Goal: Task Accomplishment & Management: Use online tool/utility

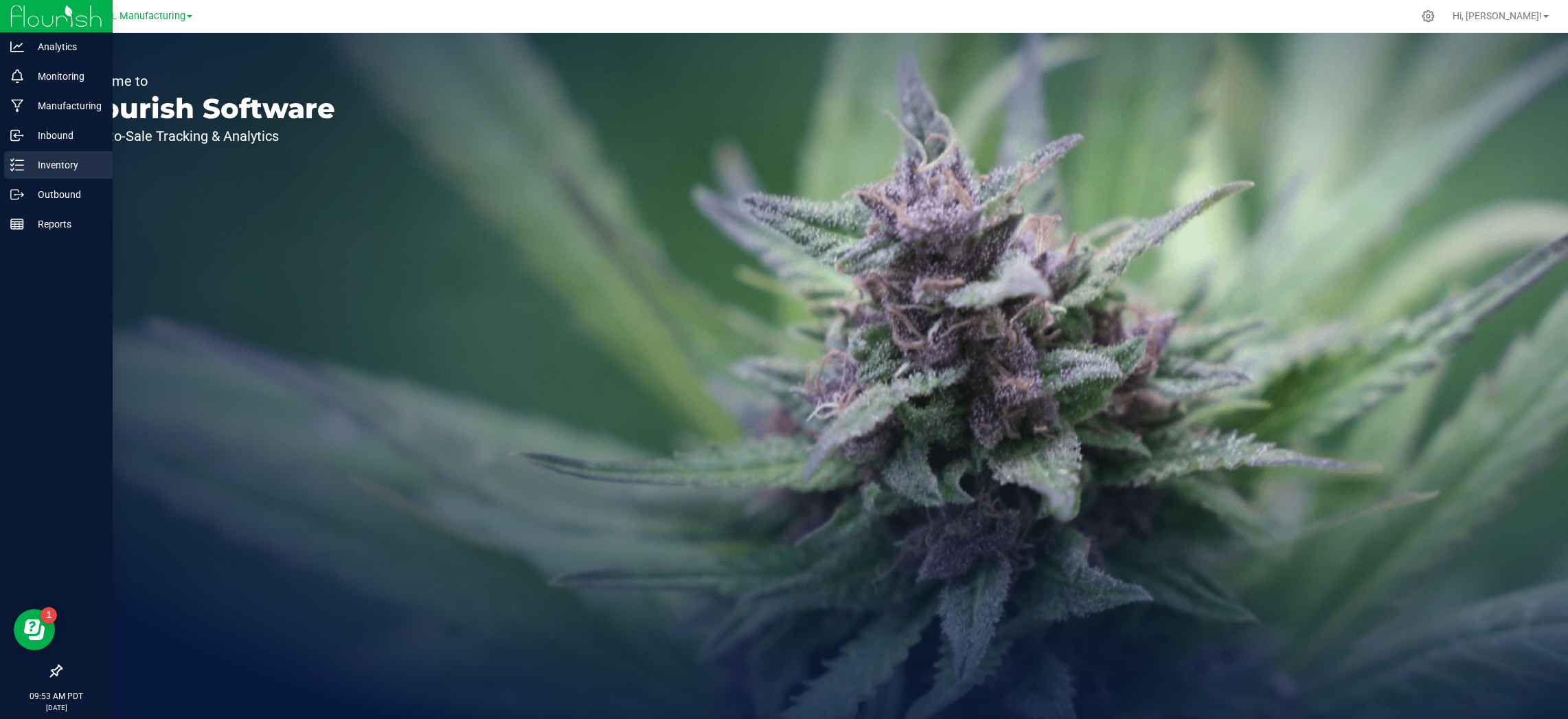
click at [52, 166] on p "Inventory" at bounding box center [66, 165] width 82 height 17
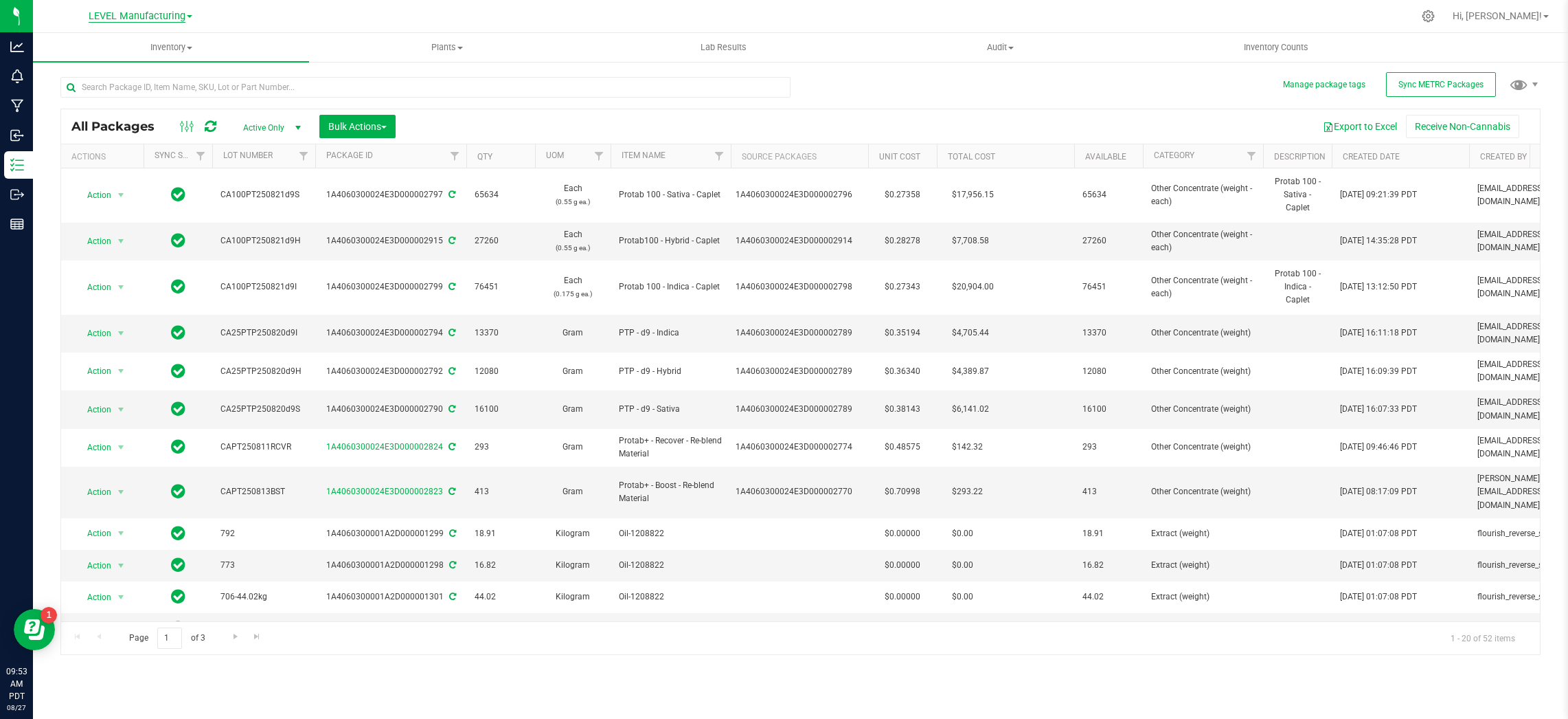
click at [180, 15] on span "LEVEL Manufacturing" at bounding box center [136, 17] width 97 height 13
click at [177, 86] on link "LEVEL Manufacturing" at bounding box center [140, 84] width 201 height 19
click at [182, 52] on span "Inventory" at bounding box center [172, 47] width 277 height 13
click at [116, 162] on span "From bill of materials" at bounding box center [95, 165] width 125 height 12
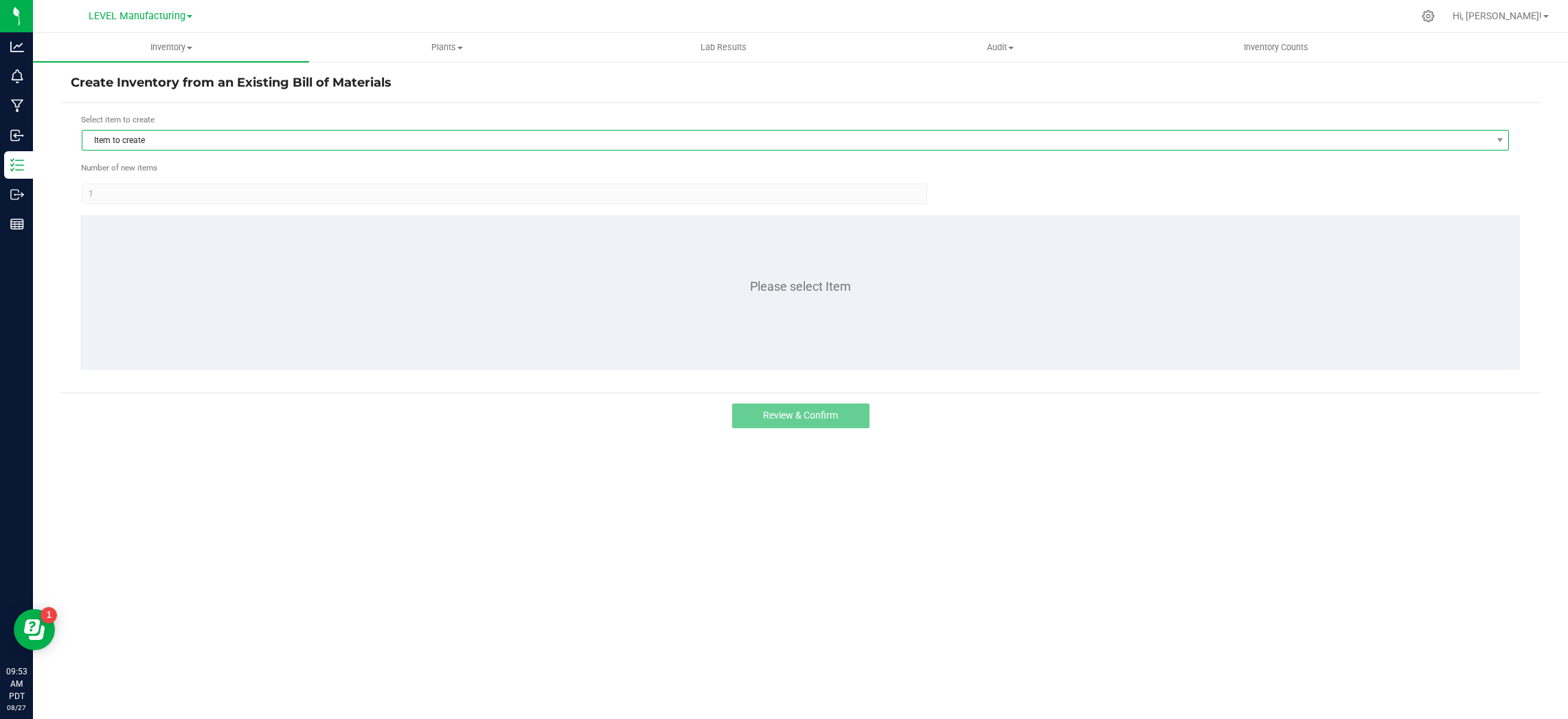
click at [155, 143] on span "Item to create" at bounding box center [786, 140] width 1408 height 20
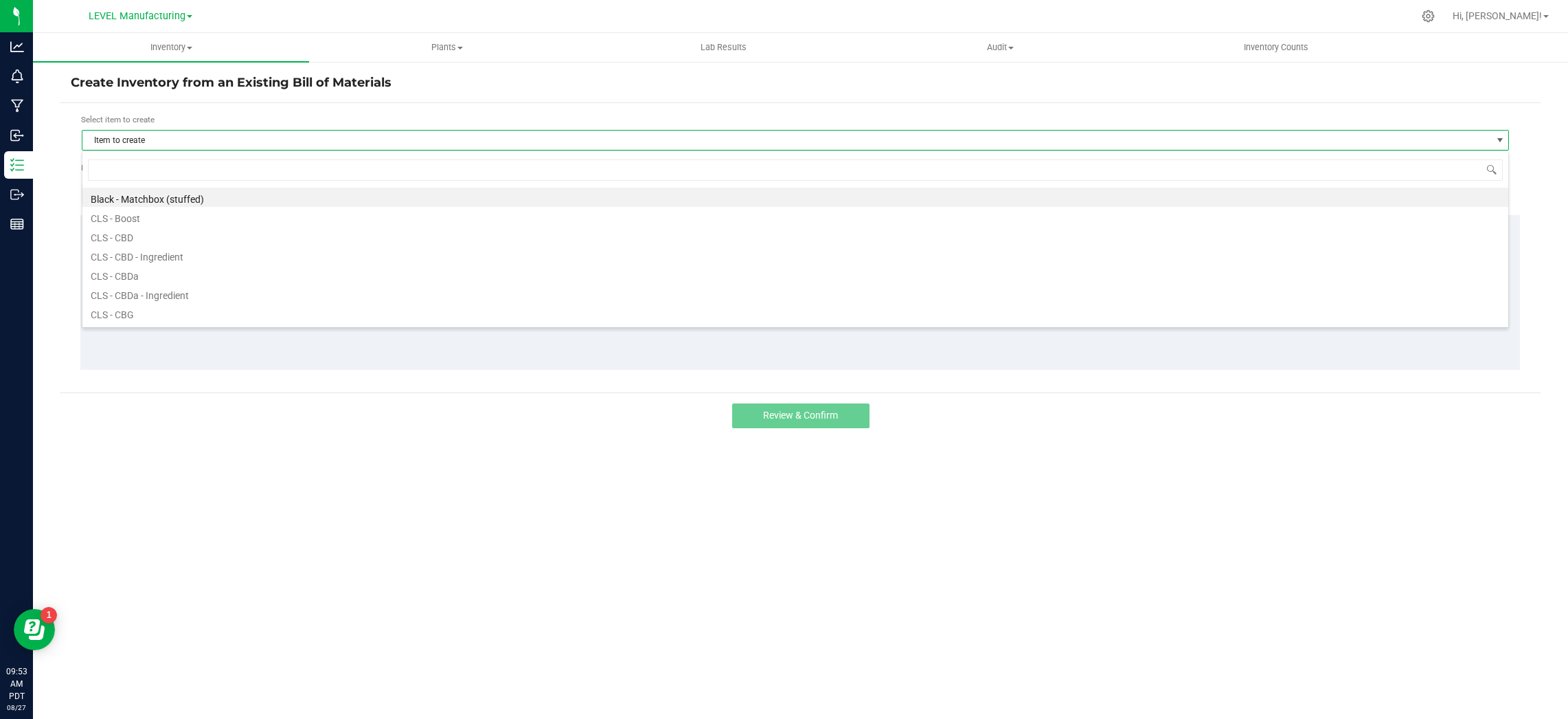
scroll to position [21, 1427]
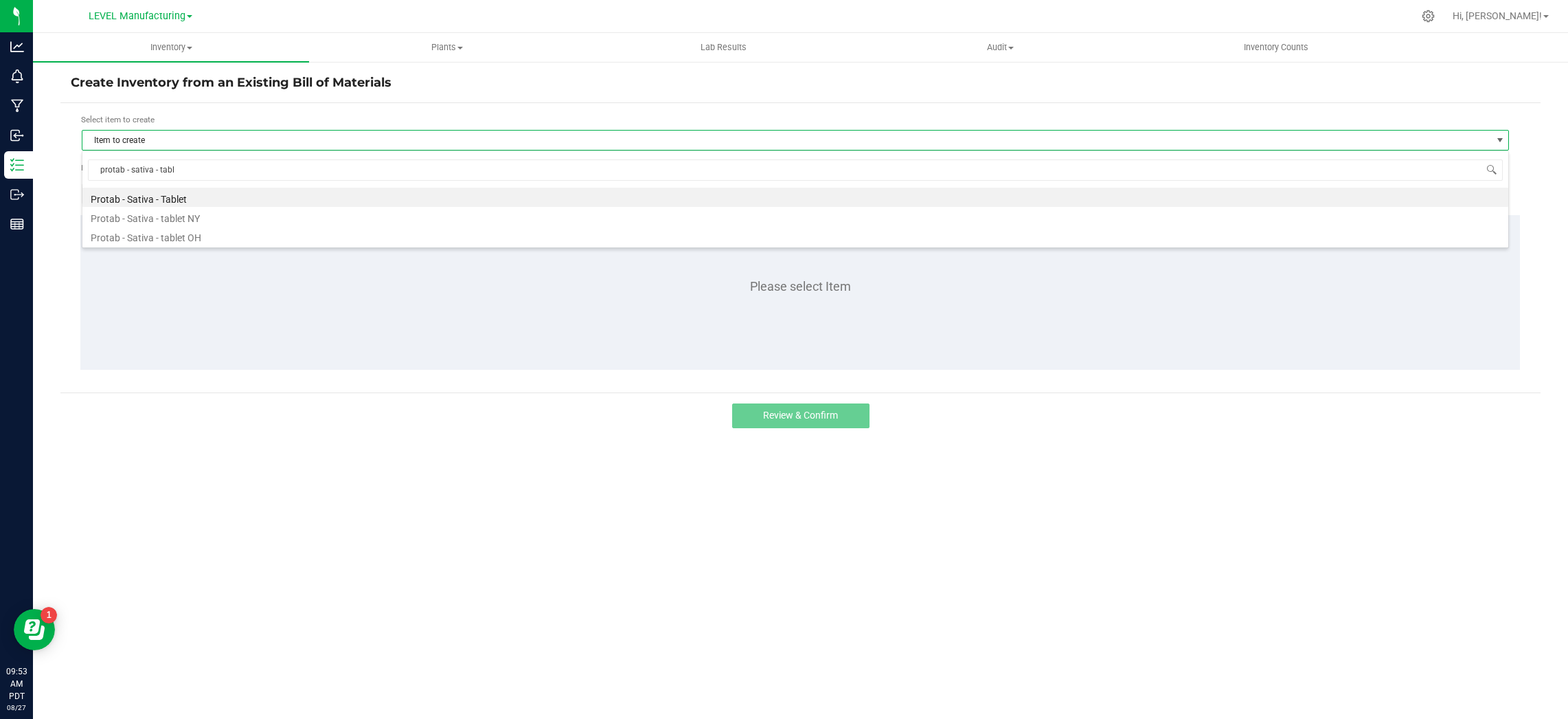
type input "protab - sativa - table"
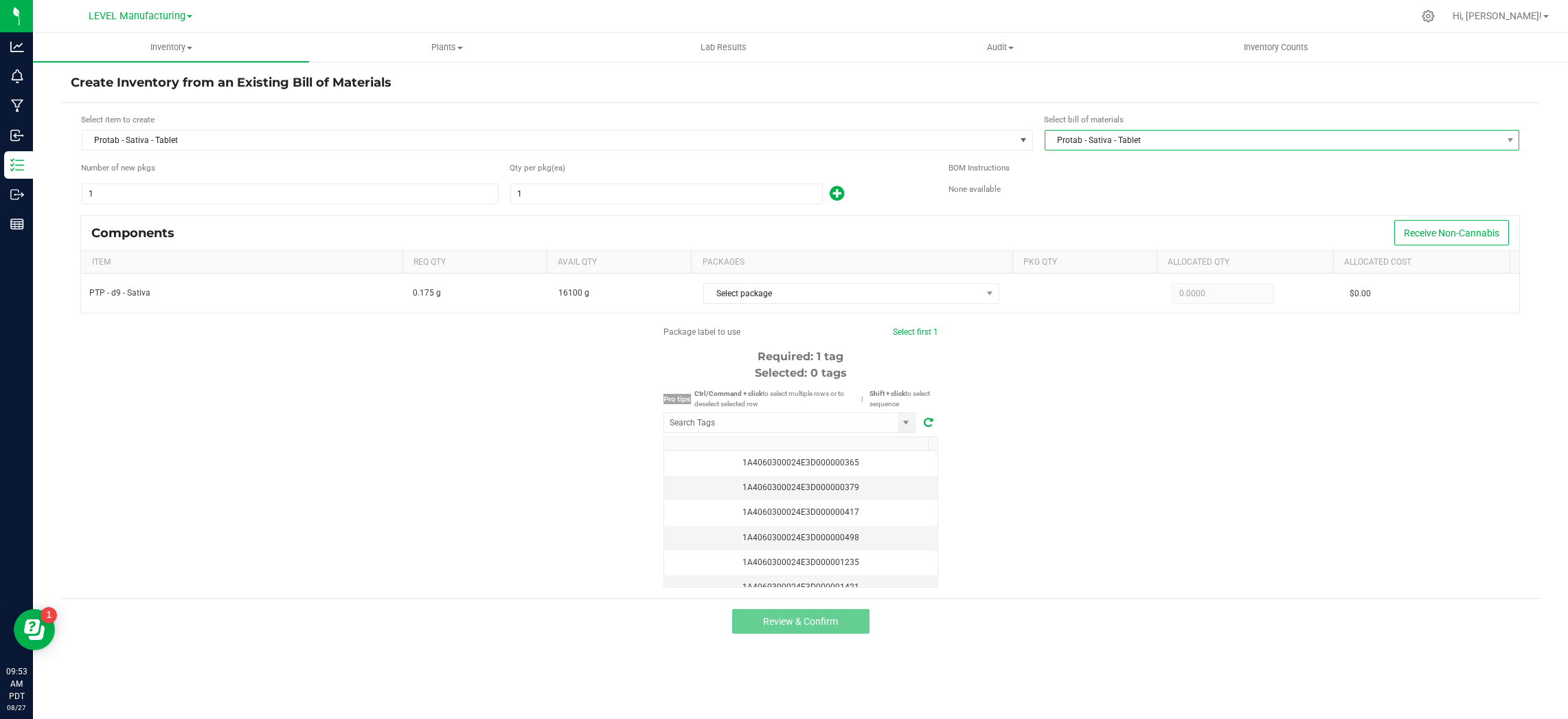
click at [1140, 132] on span "Protab - Sativa - Tablet" at bounding box center [1274, 140] width 457 height 20
click at [1170, 218] on li "Protab - Sativa - Tablet (with Reblend)" at bounding box center [1282, 217] width 474 height 20
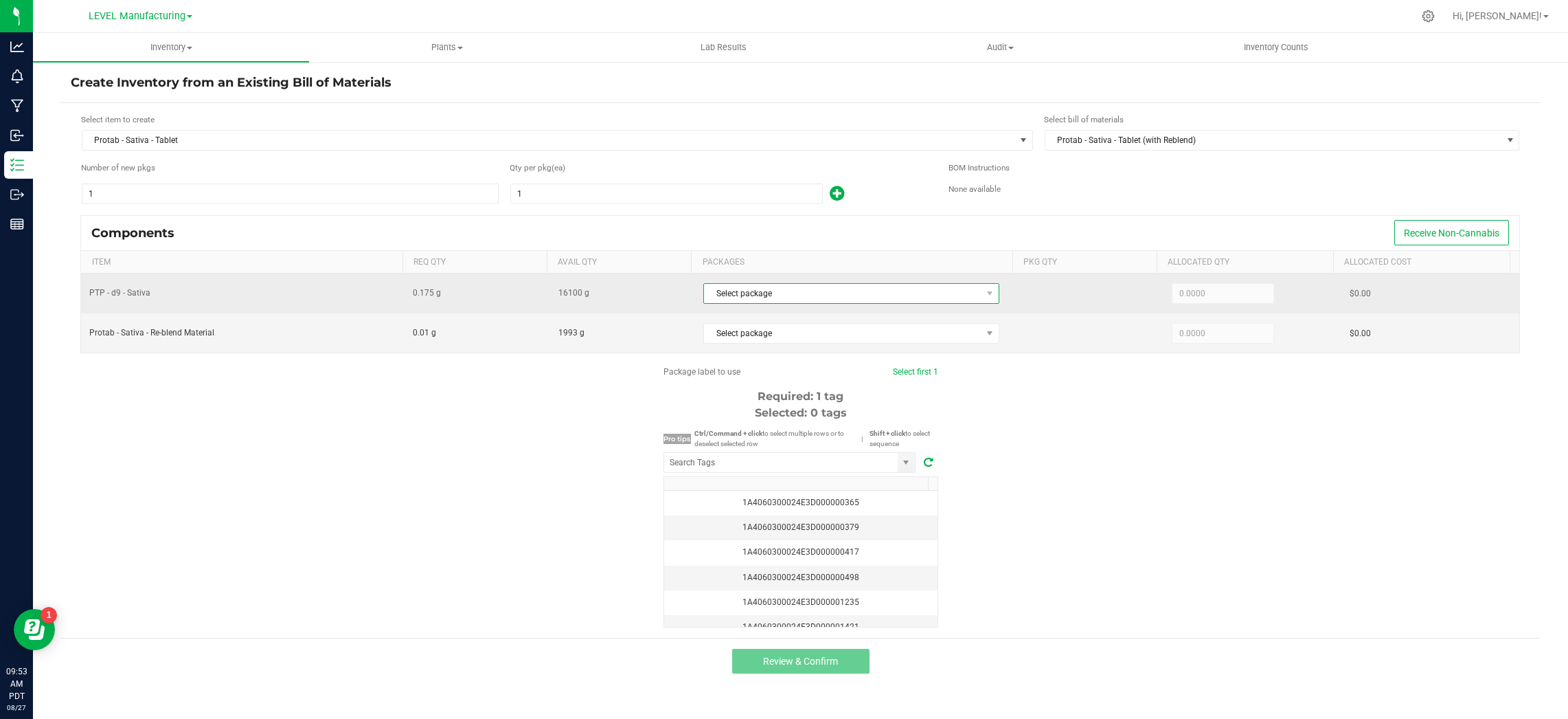
click at [868, 296] on span "Select package" at bounding box center [842, 293] width 277 height 20
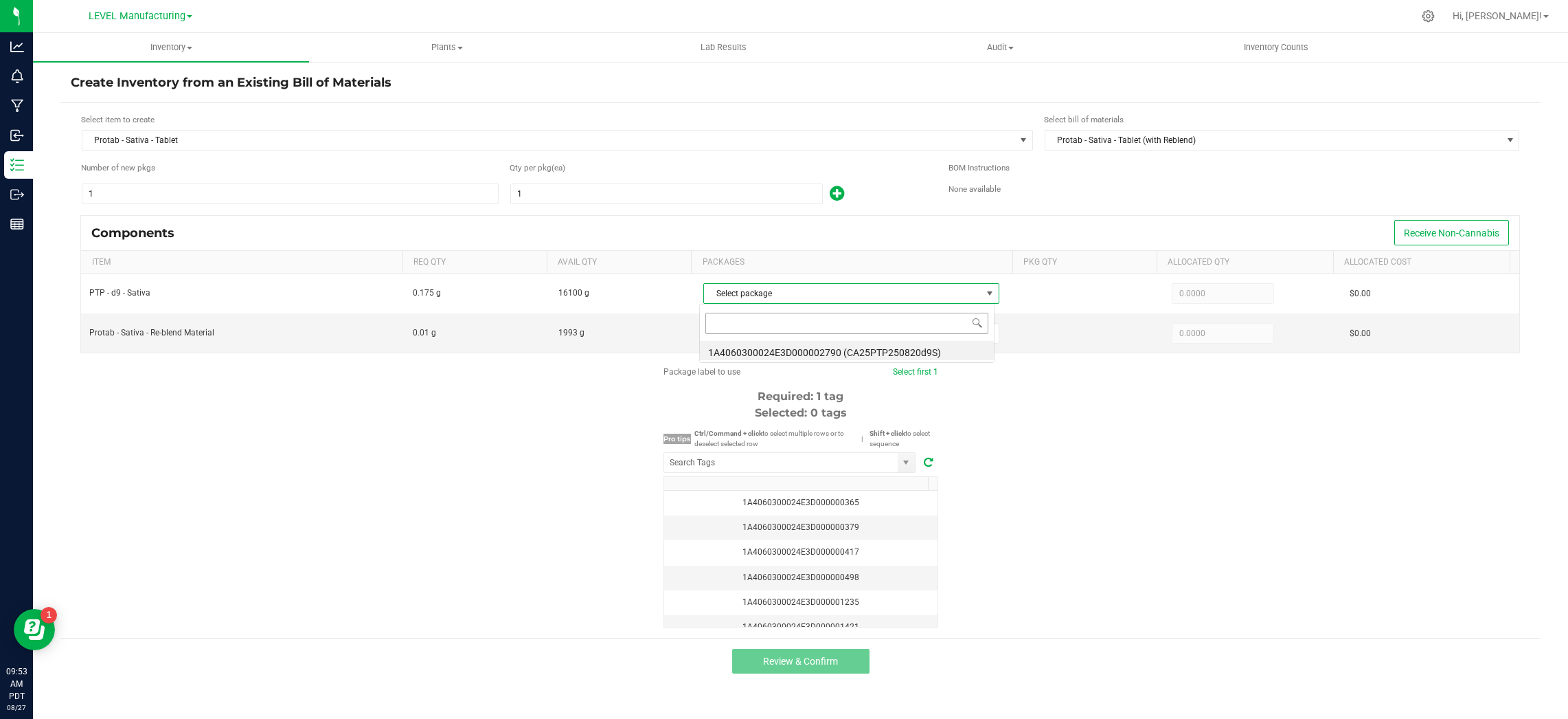
scroll to position [21, 293]
click at [869, 353] on li "1A4060300024E3D000002790 (CA25PTP250820d9S)" at bounding box center [847, 350] width 294 height 20
type input "0.1750"
click at [837, 332] on span "Select package" at bounding box center [842, 334] width 277 height 20
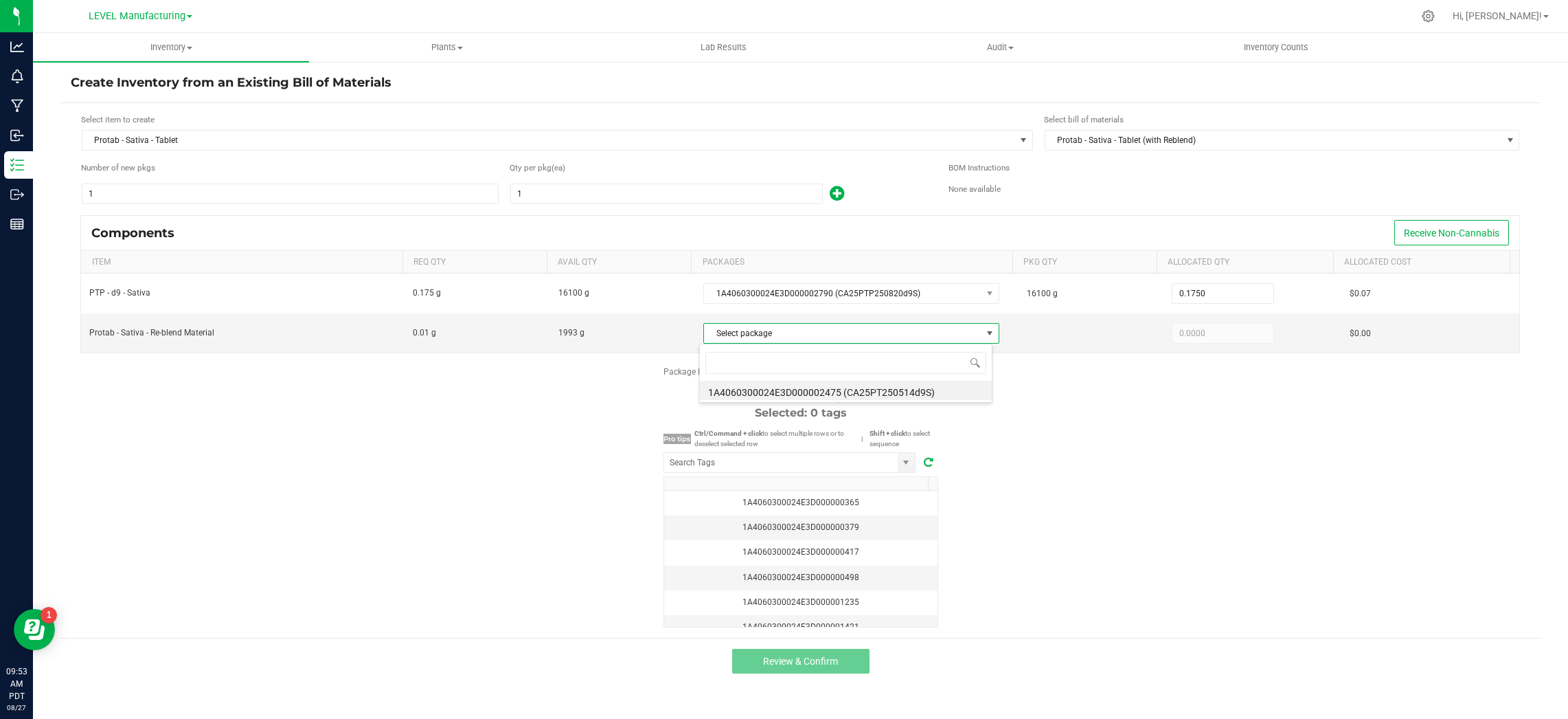
drag, startPoint x: 832, startPoint y: 393, endPoint x: 559, endPoint y: 253, distance: 306.8
click at [831, 393] on li "1A4060300024E3D000002475 (CA25PT250514d9S)" at bounding box center [846, 390] width 292 height 20
type input "0.0100"
click at [591, 202] on input "1" at bounding box center [666, 194] width 311 height 20
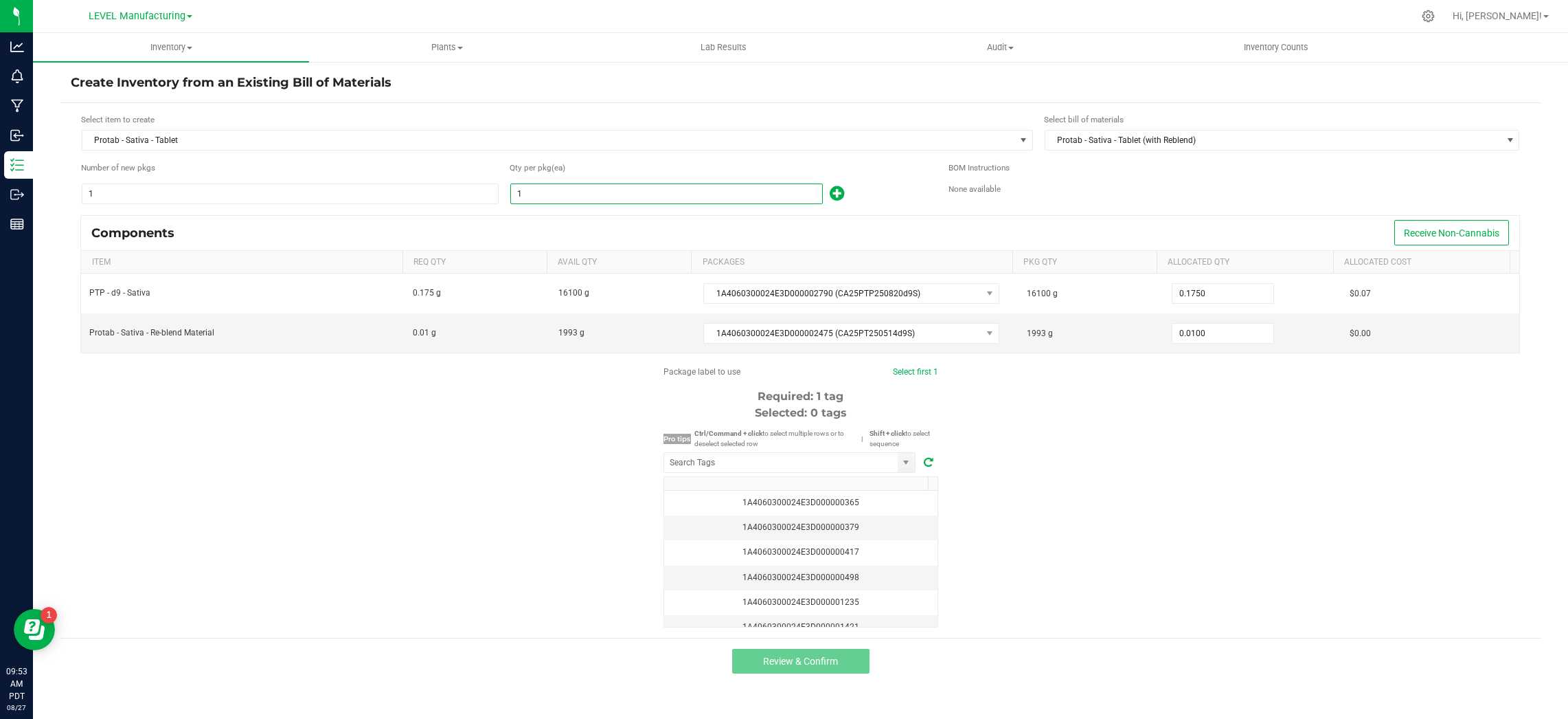
click at [590, 201] on input "1" at bounding box center [666, 194] width 311 height 20
paste input "13370"
paste input "92394"
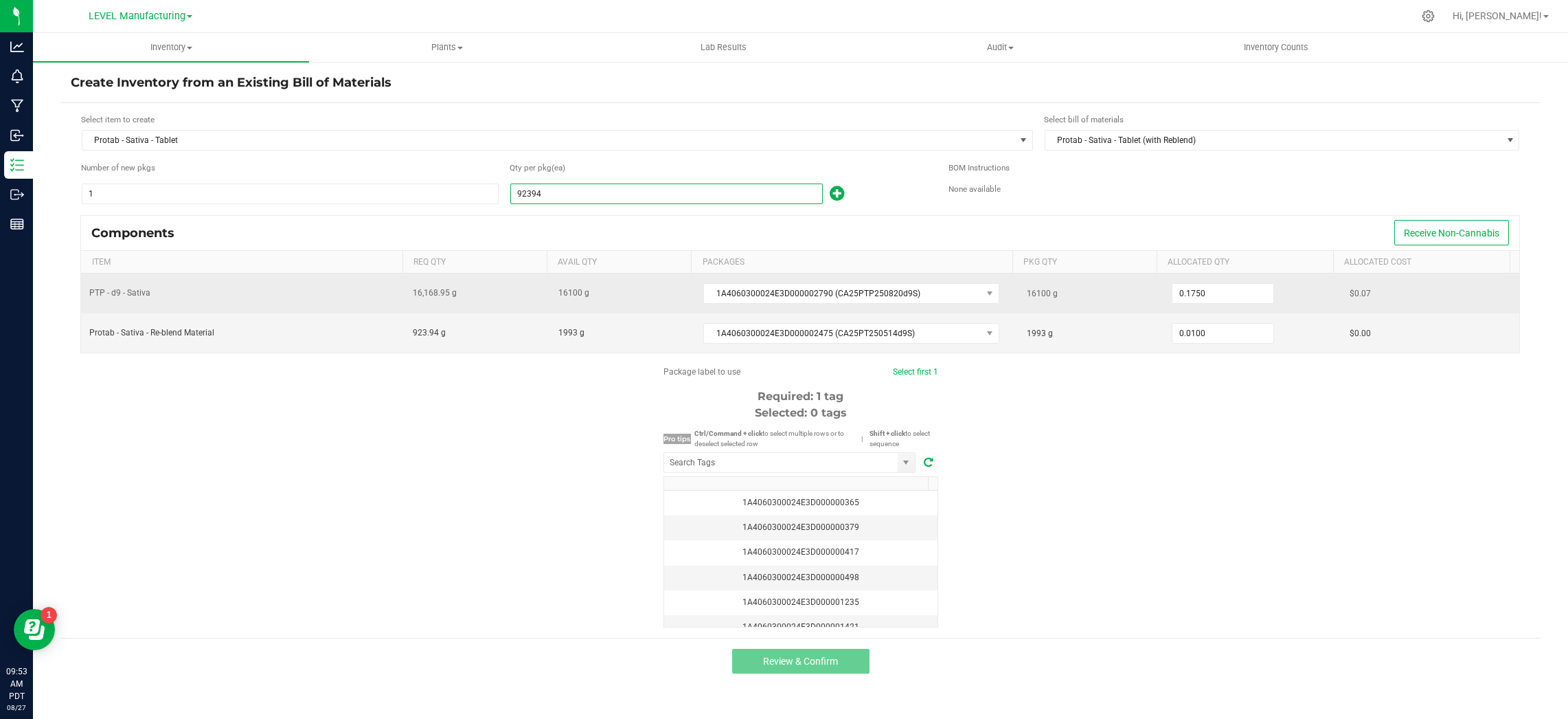
type input "92,394"
click at [1048, 299] on div "16100 g" at bounding box center [1091, 293] width 129 height 27
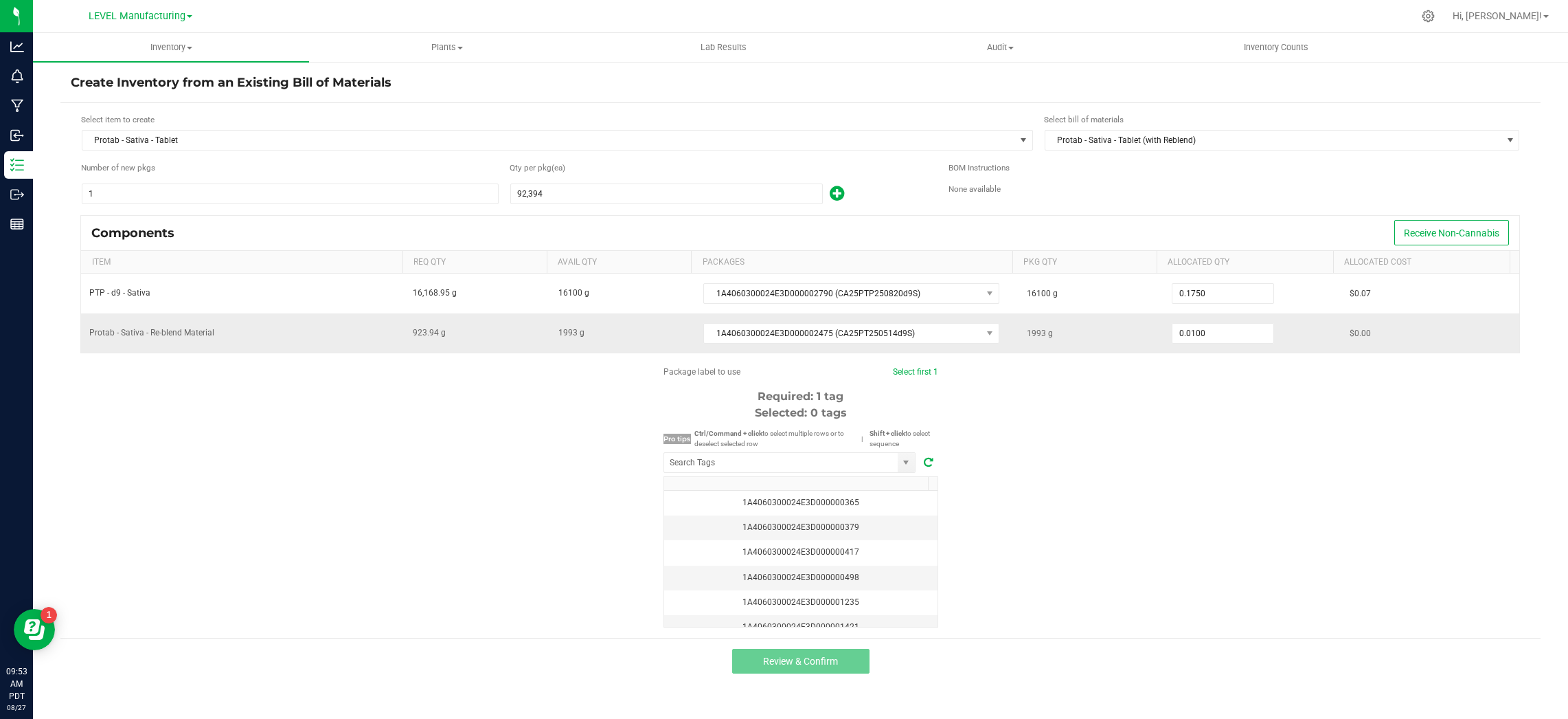
click at [1077, 320] on div "1993 g" at bounding box center [1091, 334] width 129 height 27
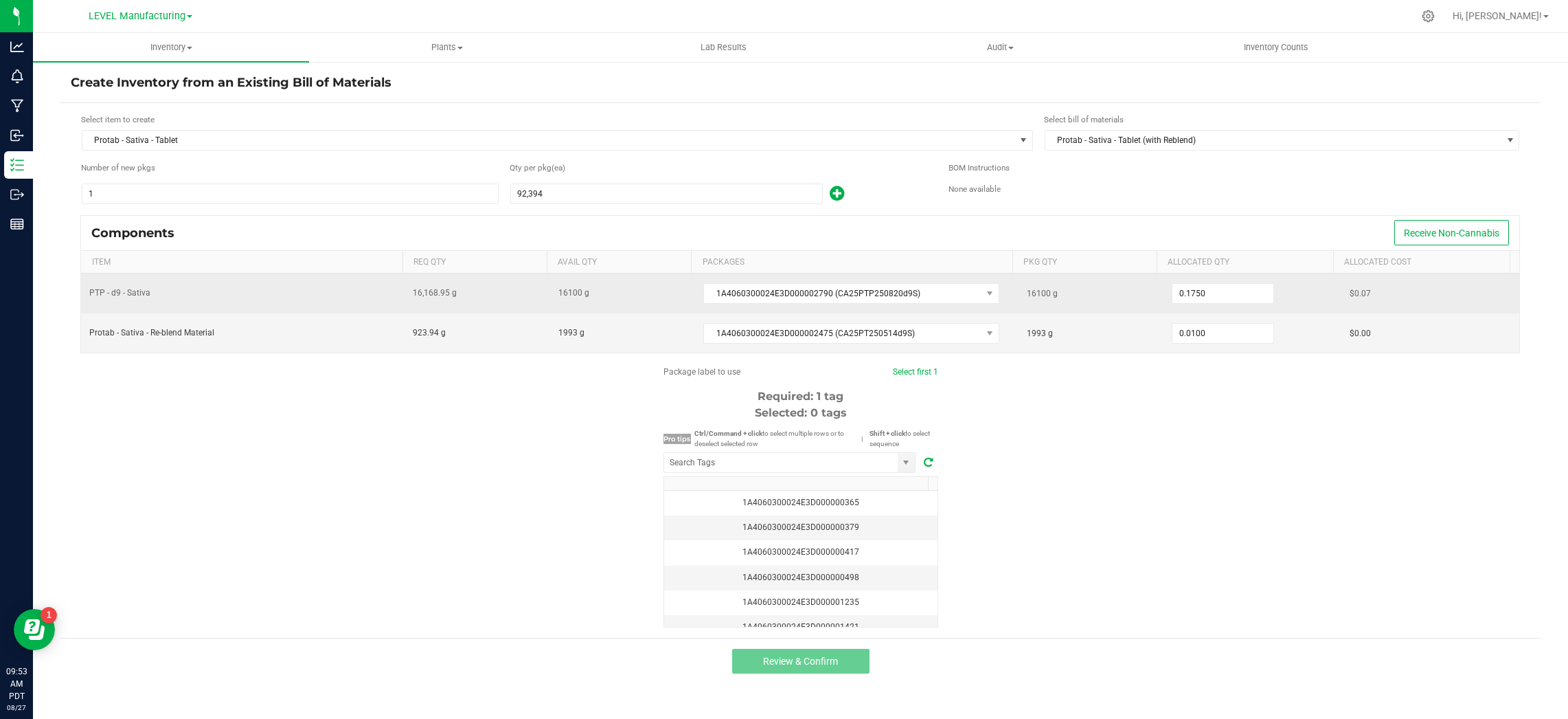
click at [1032, 291] on span "16100 g" at bounding box center [1042, 293] width 31 height 10
copy span "16100"
click at [1257, 294] on input "0.175" at bounding box center [1223, 293] width 101 height 20
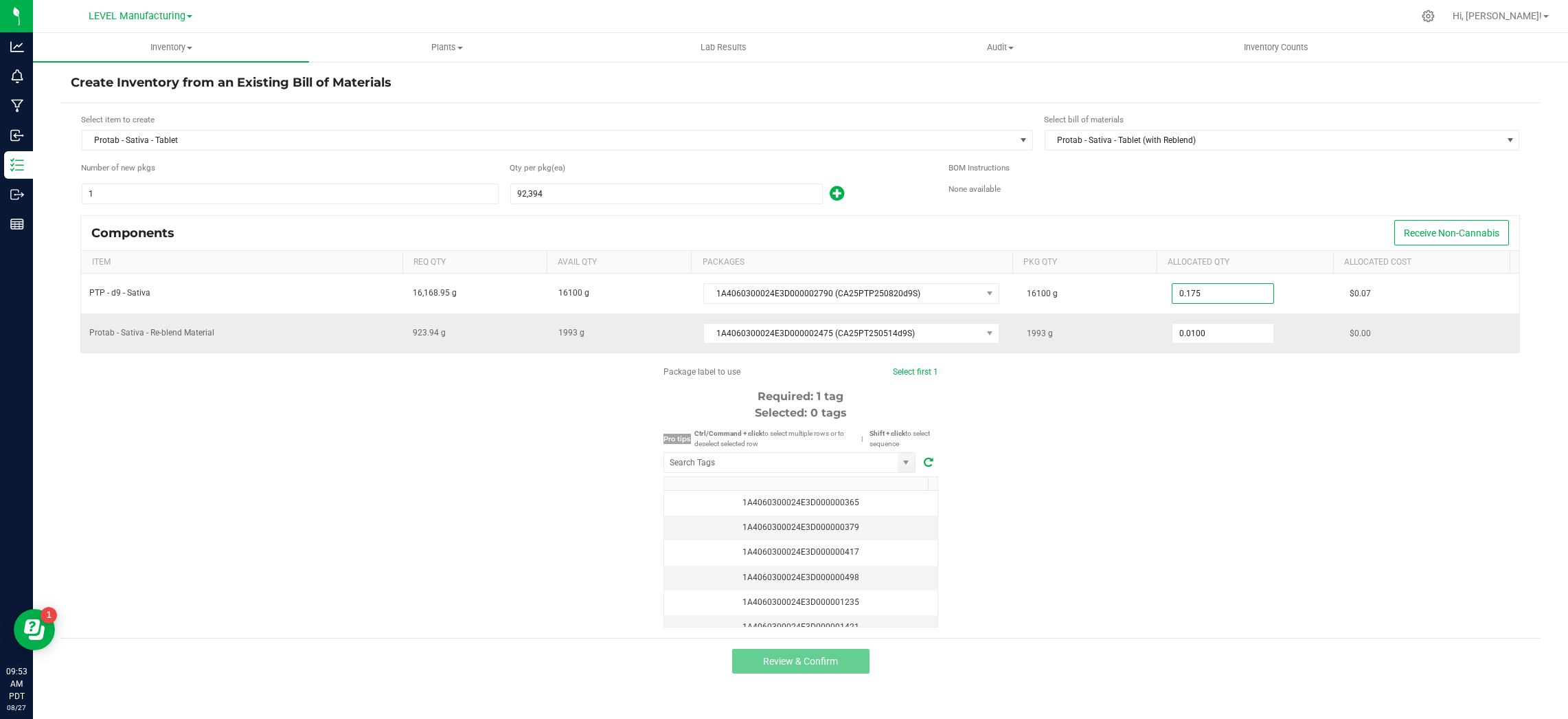
paste input "16100"
type input "16,100.0000"
click at [1030, 333] on span "1993 g" at bounding box center [1039, 334] width 26 height 10
copy span "1993"
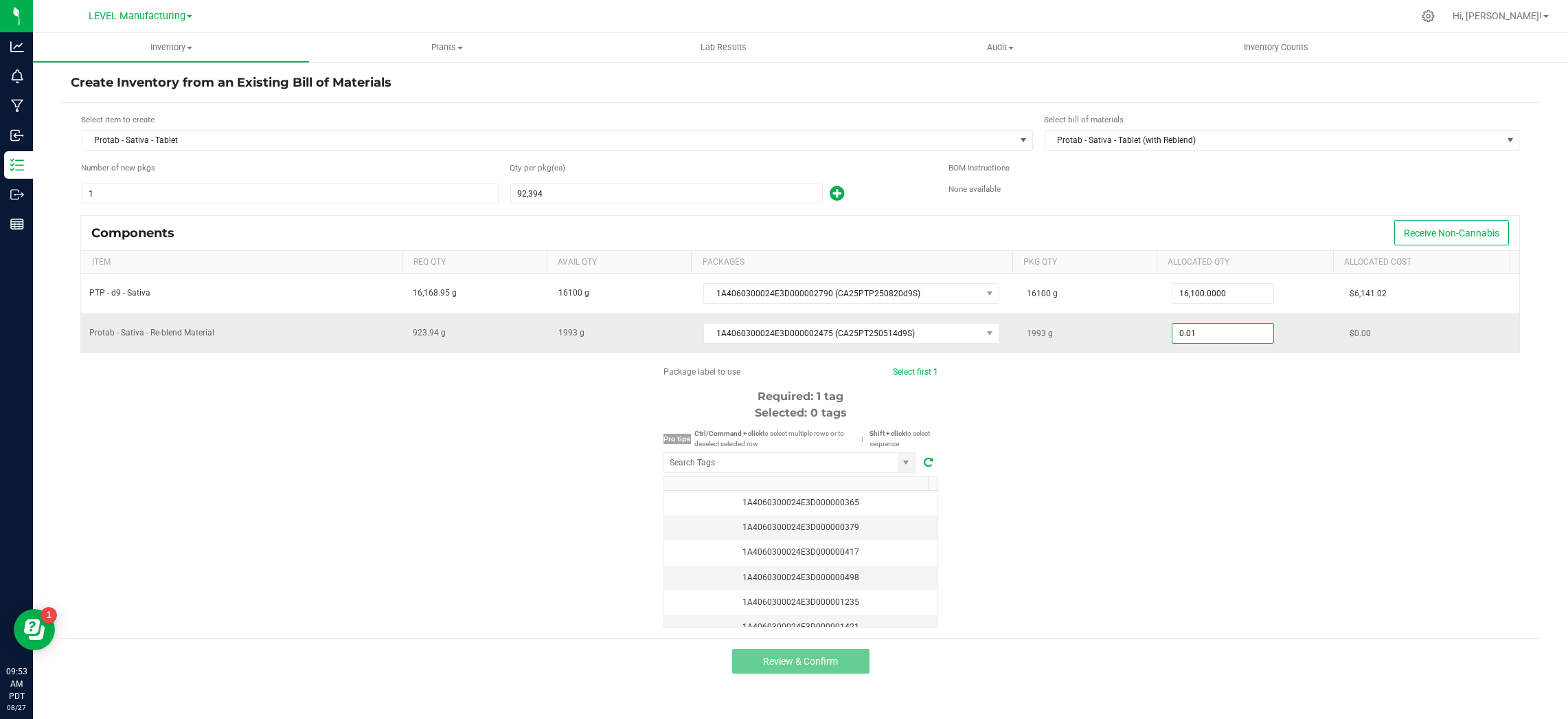
click at [1236, 334] on input "0.01" at bounding box center [1223, 334] width 101 height 20
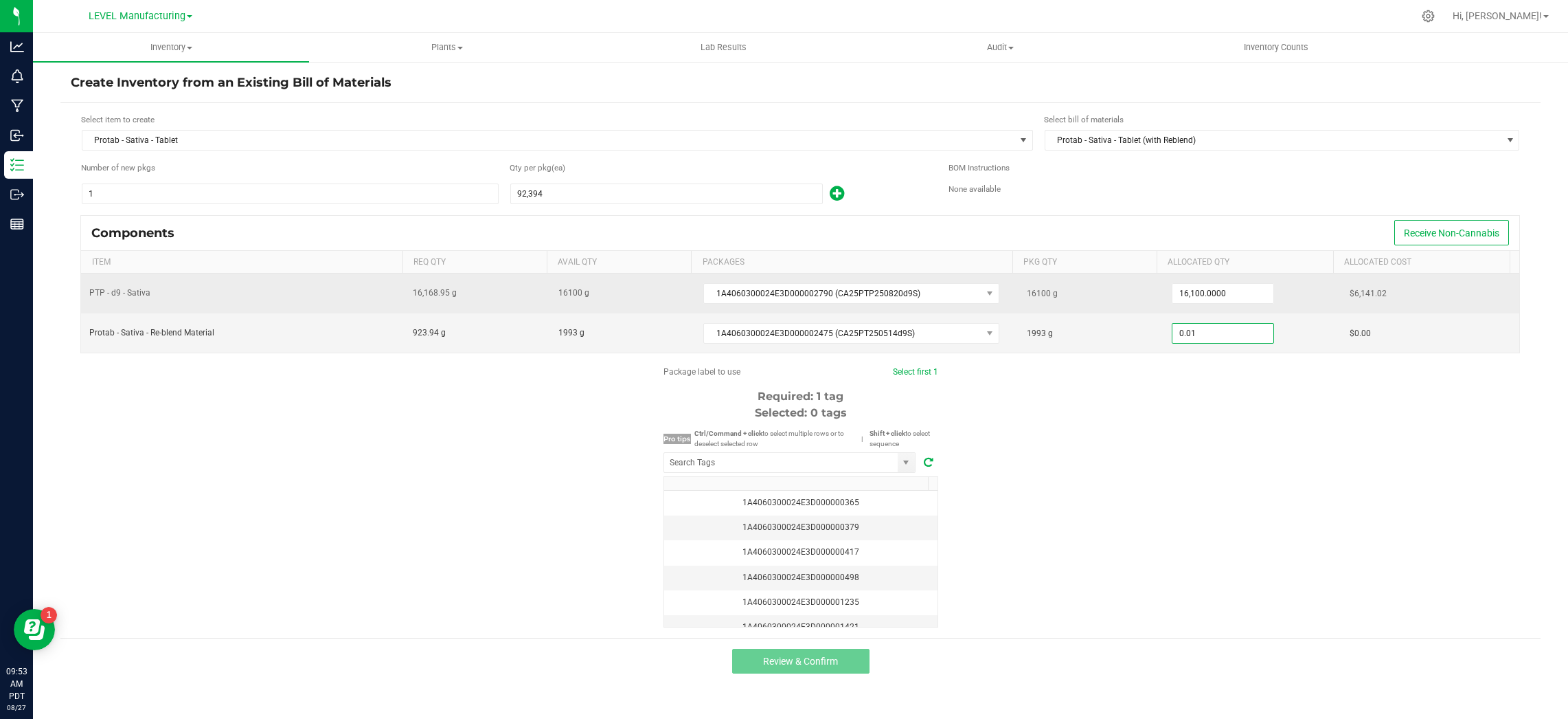
paste input "1993"
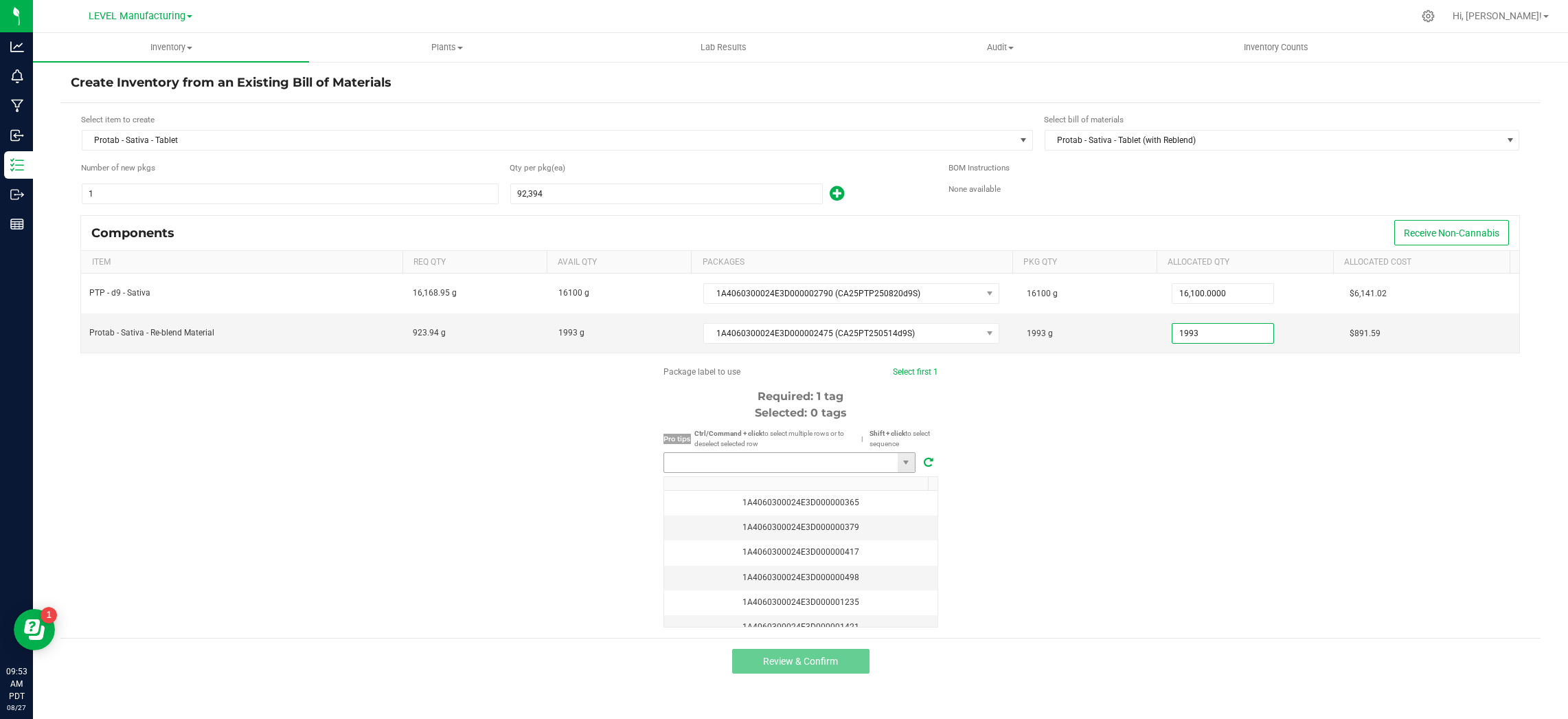
type input "1,993.0000"
click at [802, 457] on input "NO DATA FOUND" at bounding box center [781, 463] width 233 height 20
paste input "1A4060300024E3D000002791"
click at [792, 485] on li "1A4060300024E3D000002791" at bounding box center [789, 488] width 251 height 24
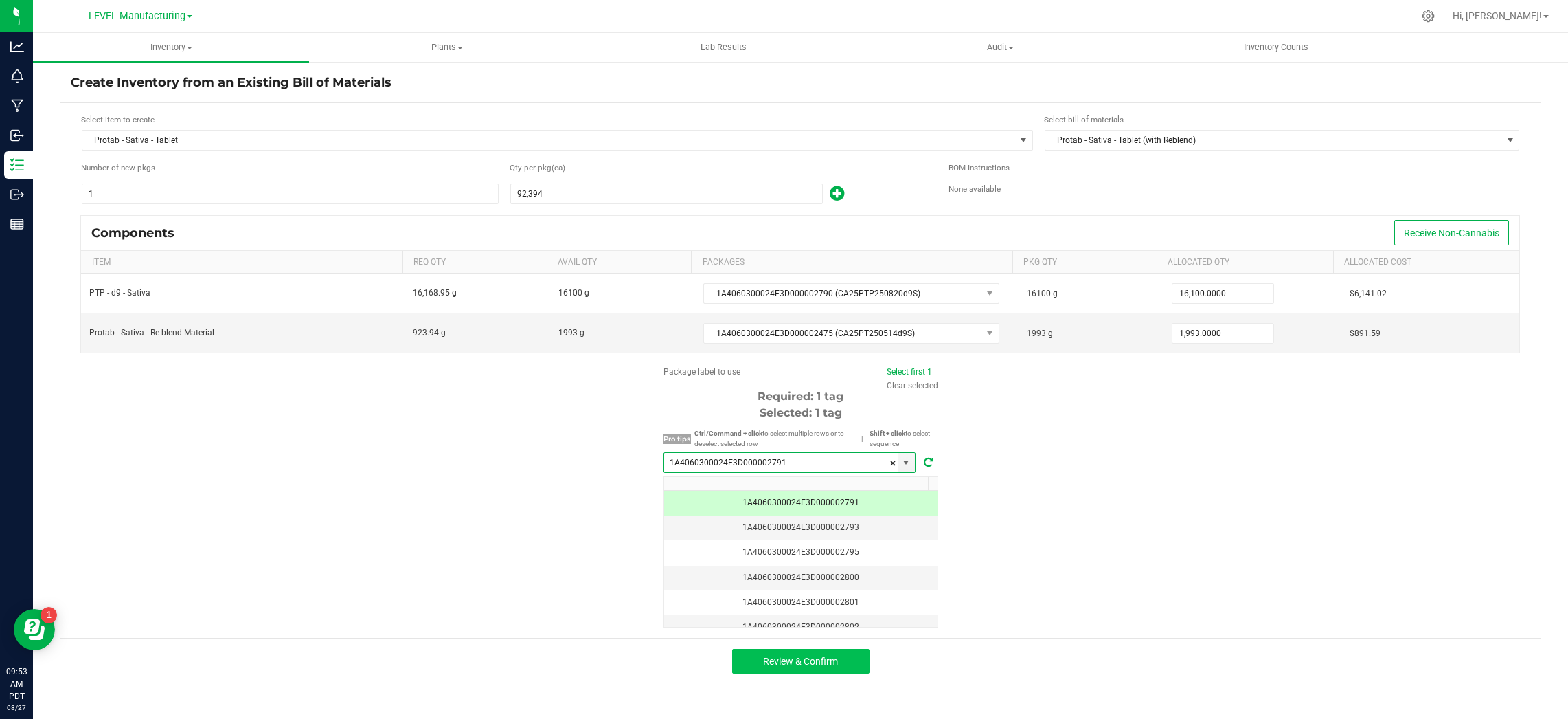
type input "1A4060300024E3D000002791"
click at [801, 658] on span "Review & Confirm" at bounding box center [800, 660] width 75 height 11
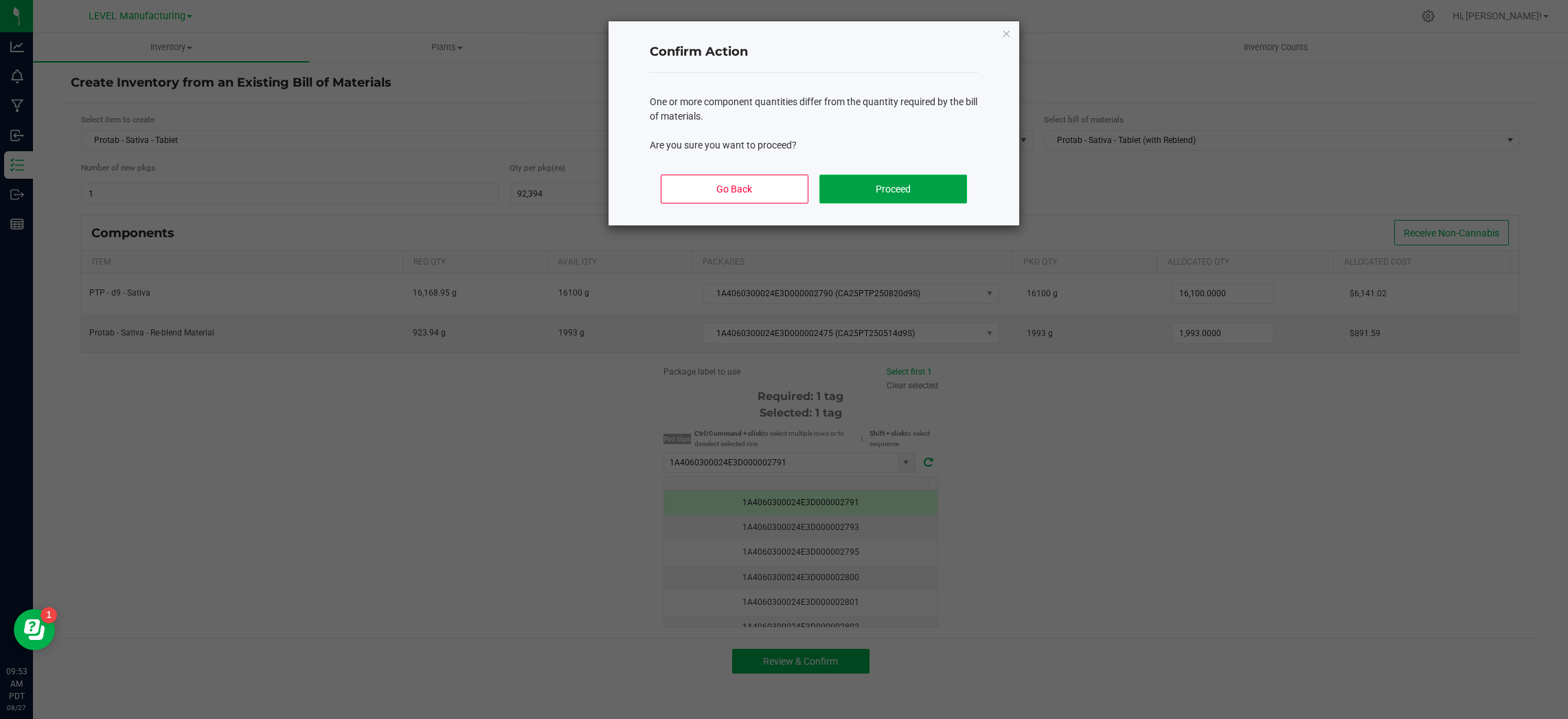
click at [860, 196] on button "Proceed" at bounding box center [893, 188] width 148 height 28
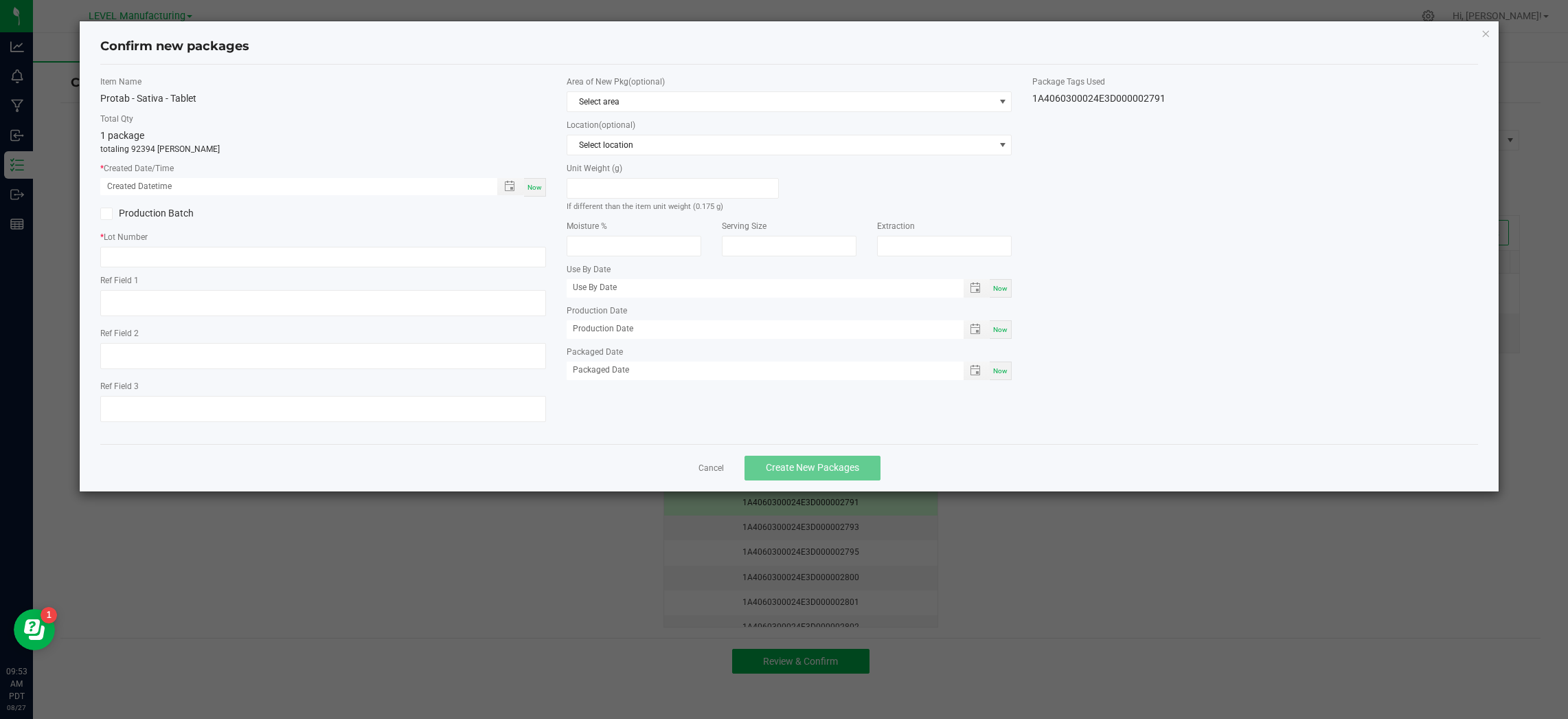
click at [531, 191] on div "Now" at bounding box center [534, 186] width 22 height 19
type input "[DATE] 09:53 AM"
click at [514, 260] on input "text" at bounding box center [323, 256] width 446 height 21
paste input "CA25PT250820d9S"
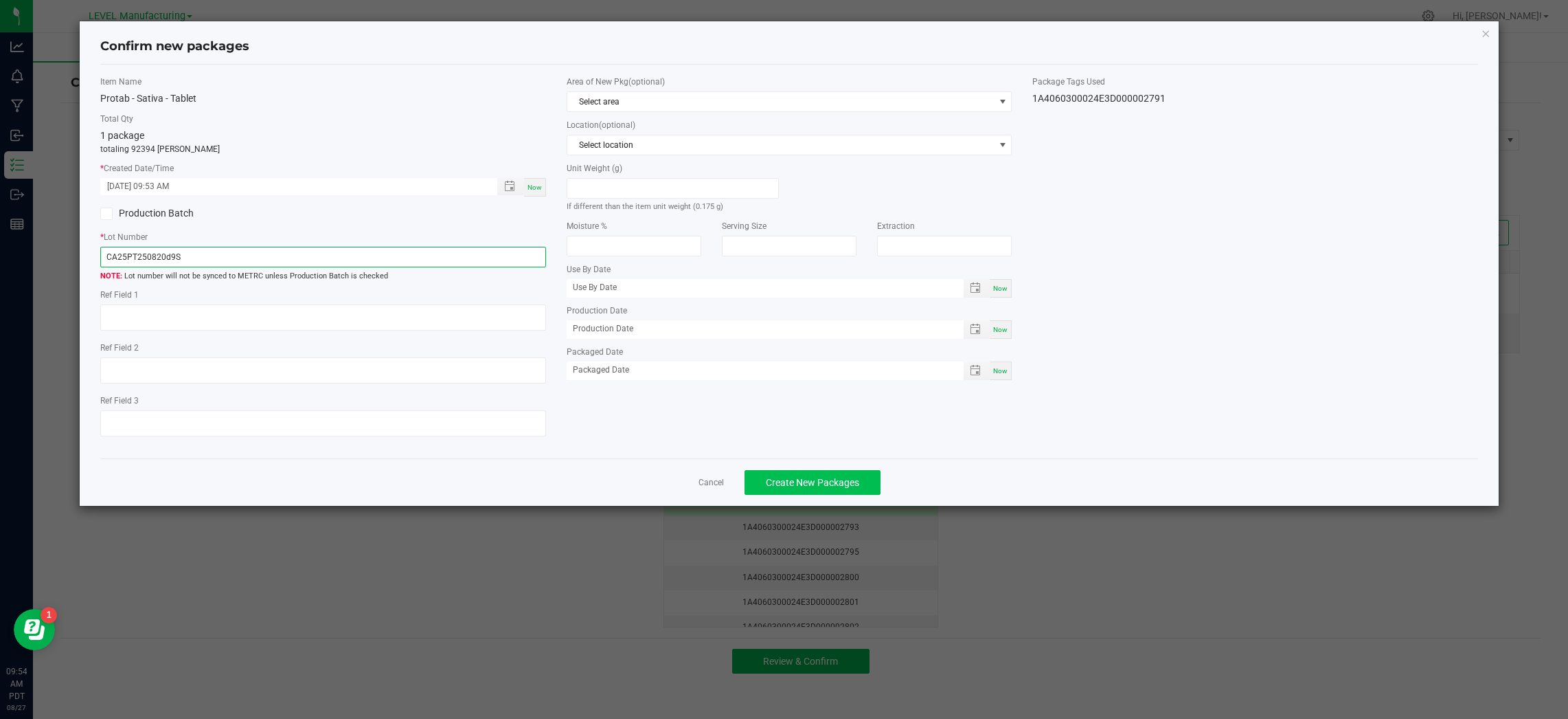
type input "CA25PT250820d9S"
click at [772, 478] on span "Create New Packages" at bounding box center [812, 482] width 93 height 11
